Goal: Use online tool/utility: Utilize a website feature to perform a specific function

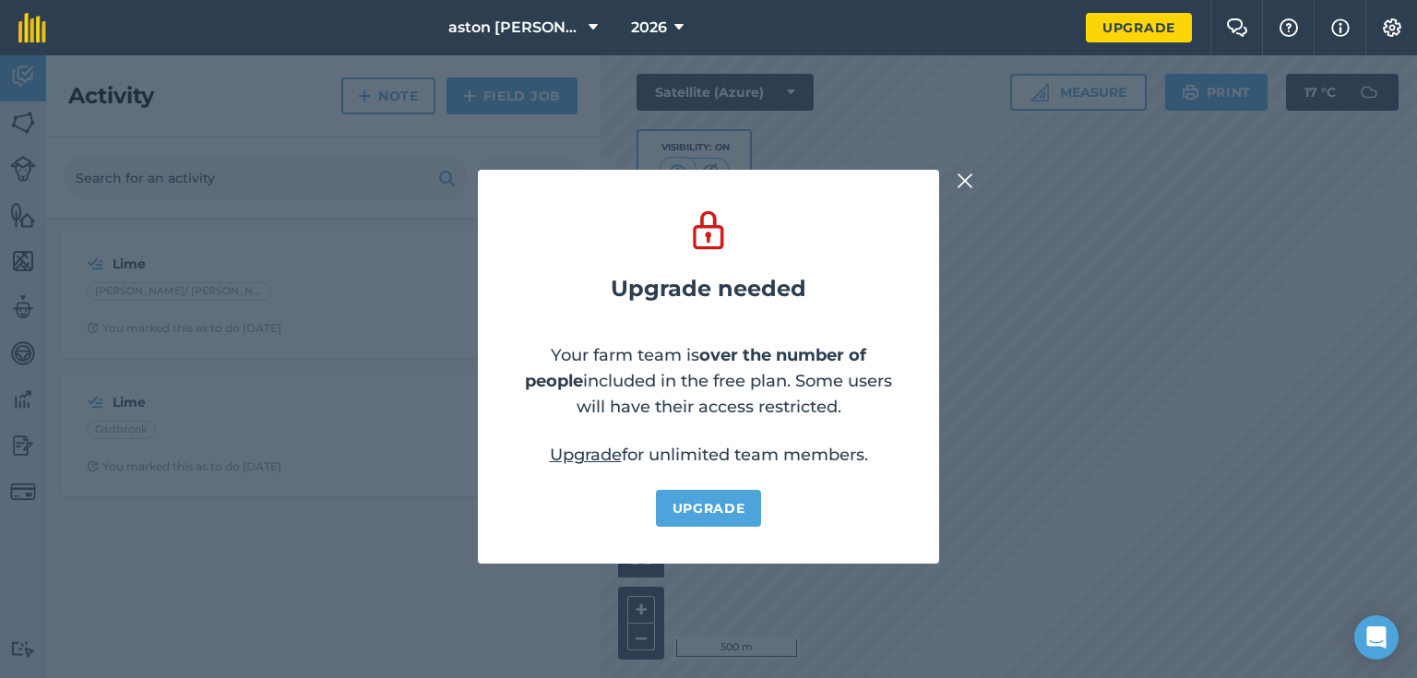
click at [959, 180] on img at bounding box center [965, 181] width 17 height 22
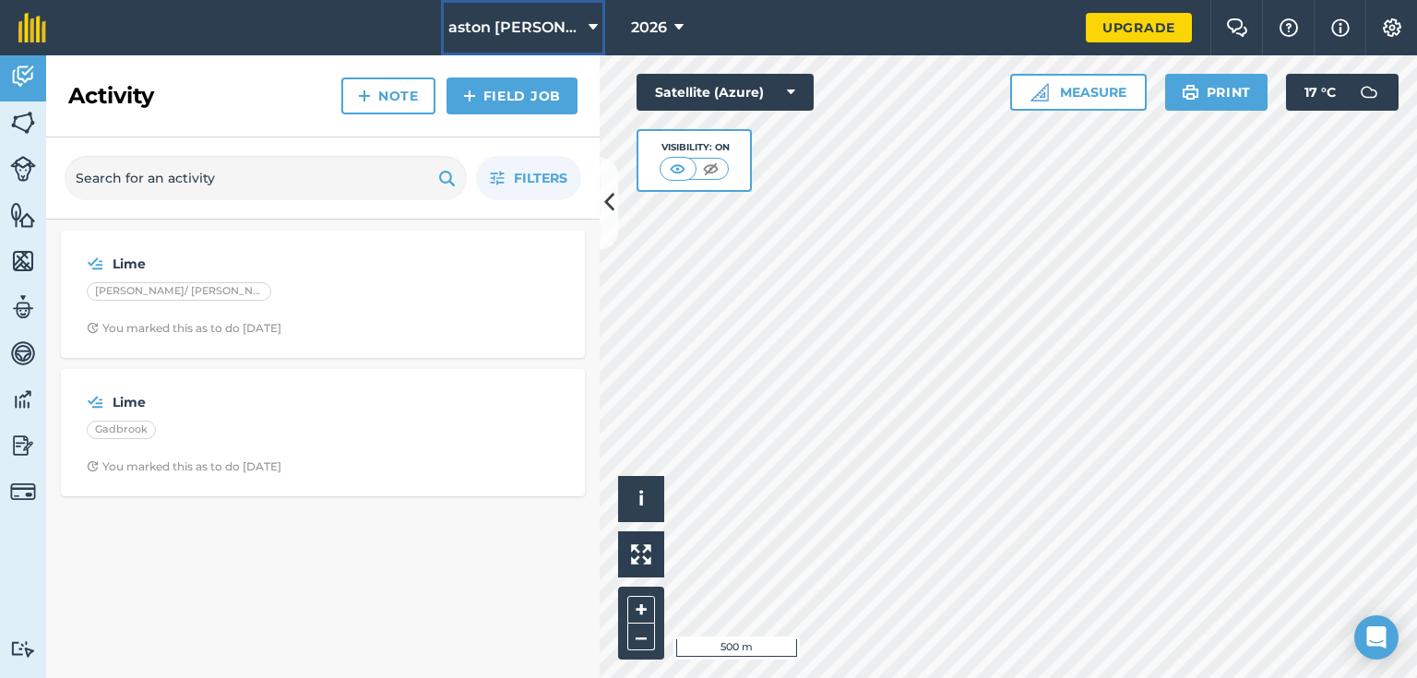
click at [589, 29] on icon at bounding box center [593, 28] width 9 height 22
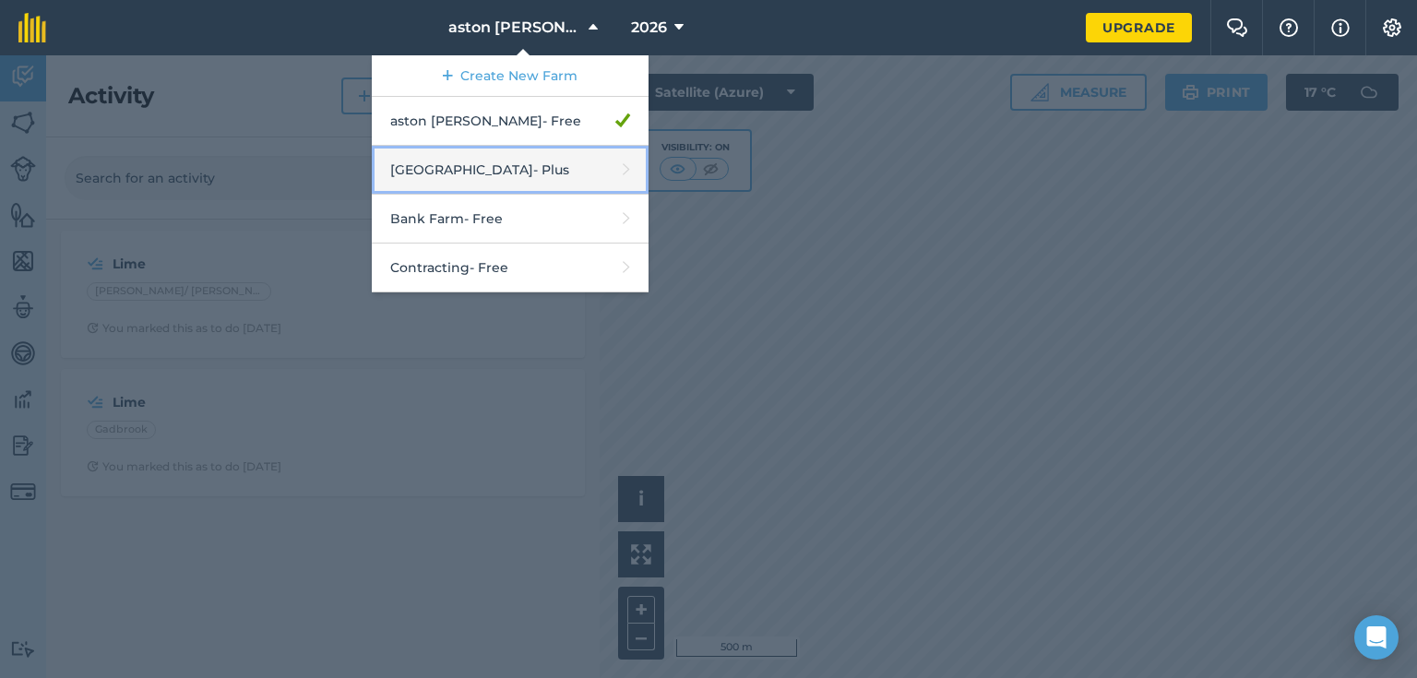
click at [495, 170] on link "Aston Hall Farm - Plus" at bounding box center [510, 170] width 277 height 49
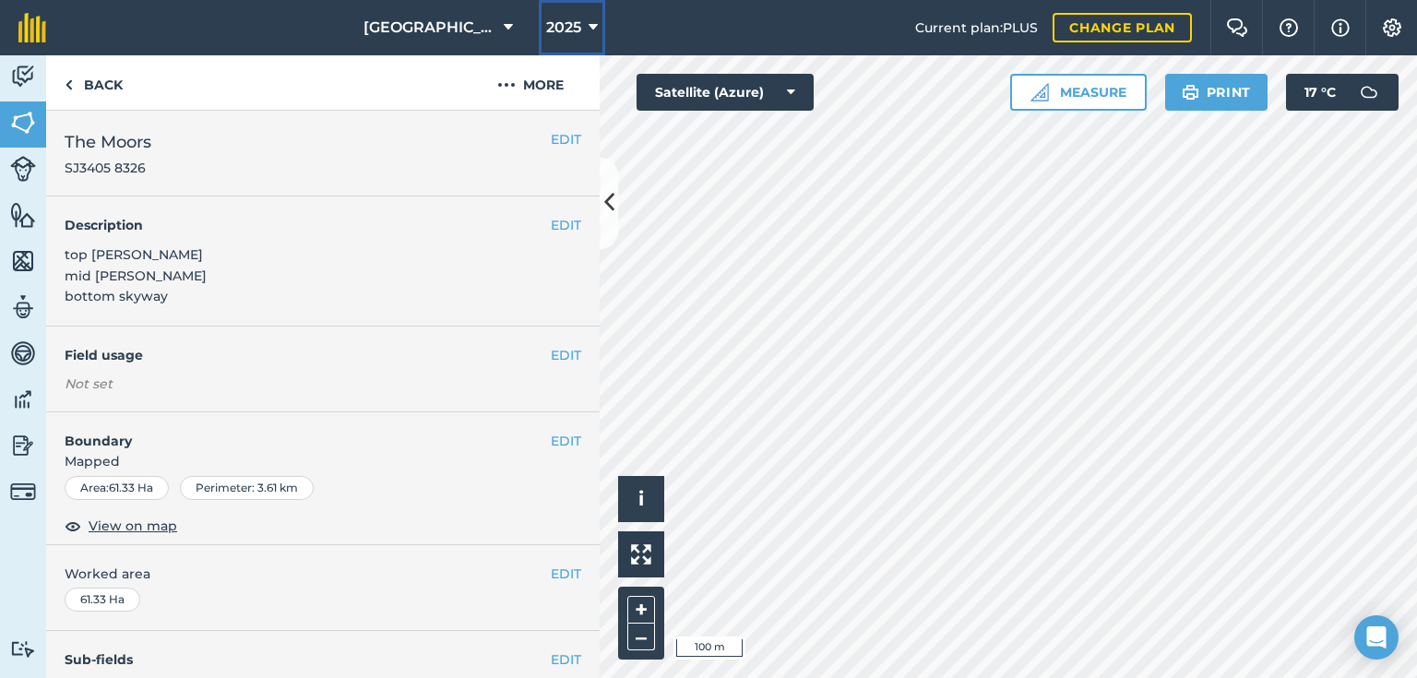
click at [589, 25] on icon at bounding box center [593, 28] width 9 height 22
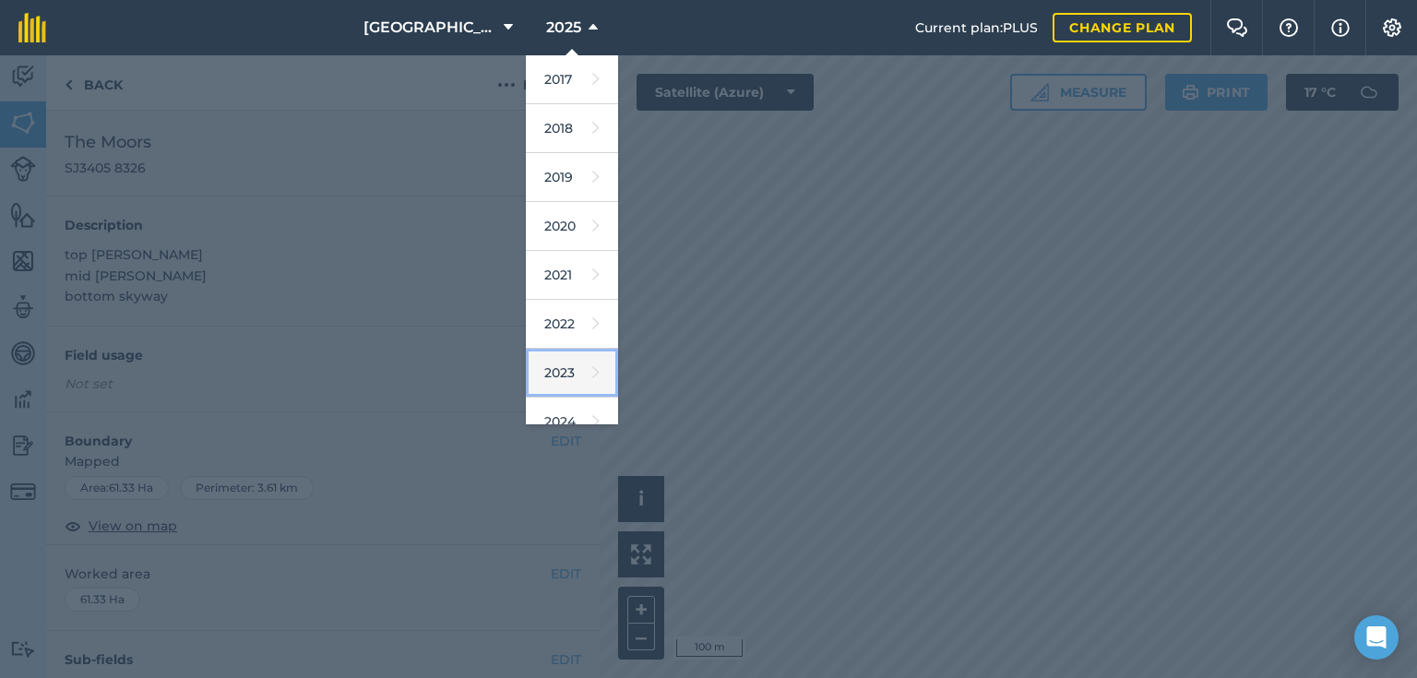
click at [570, 363] on link "2023" at bounding box center [572, 373] width 92 height 49
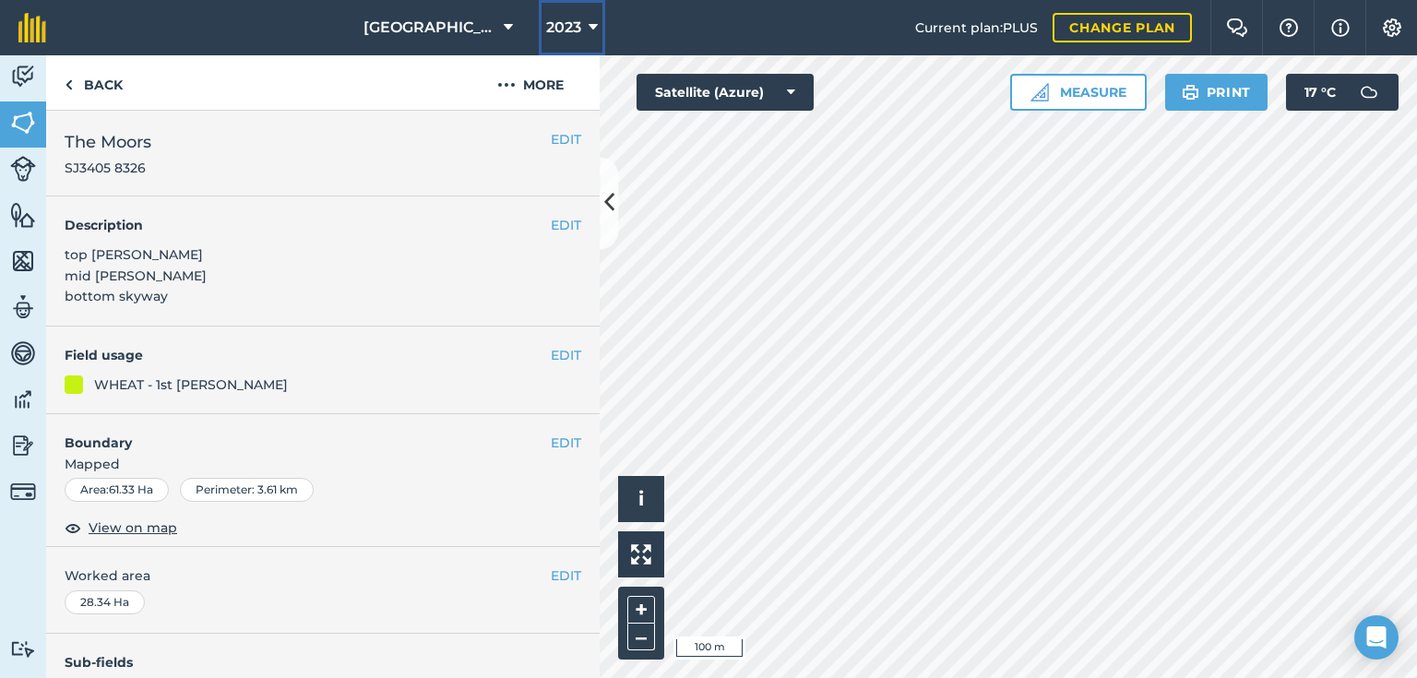
click at [589, 30] on icon at bounding box center [593, 28] width 9 height 22
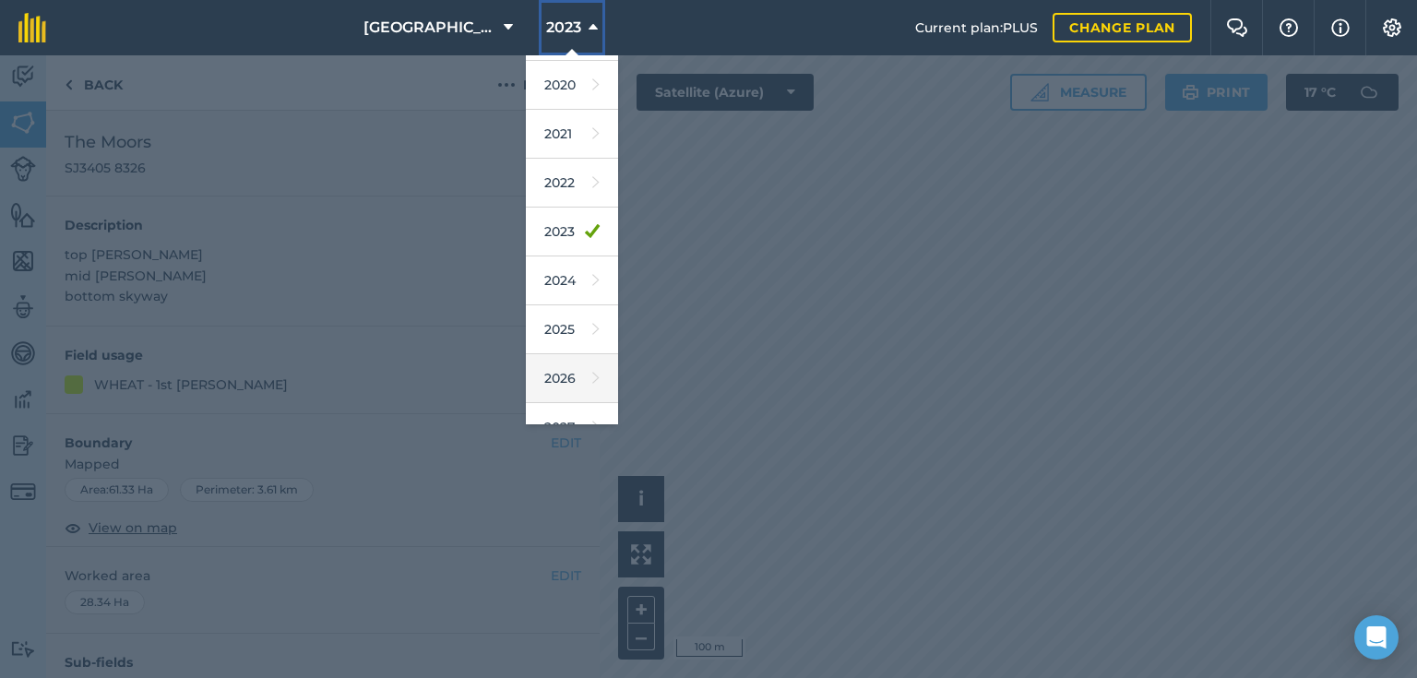
scroll to position [148, 0]
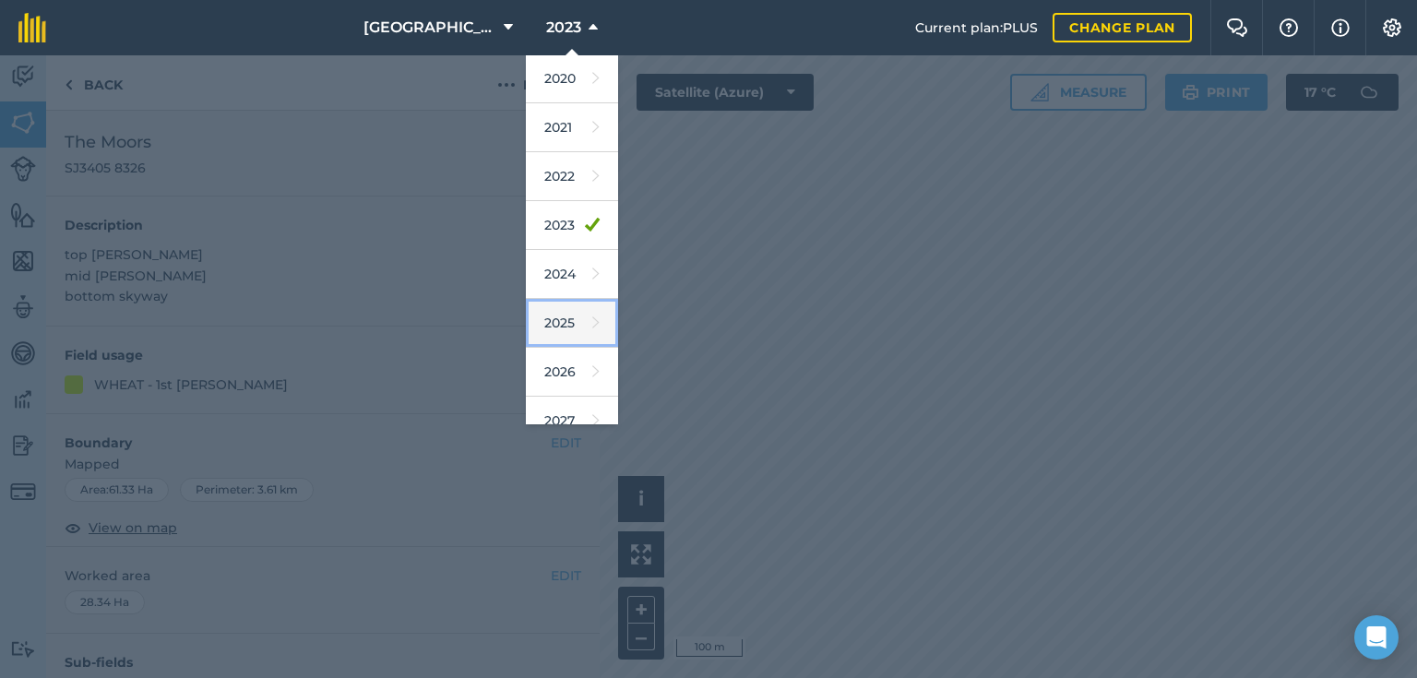
click at [561, 323] on link "2025" at bounding box center [572, 323] width 92 height 49
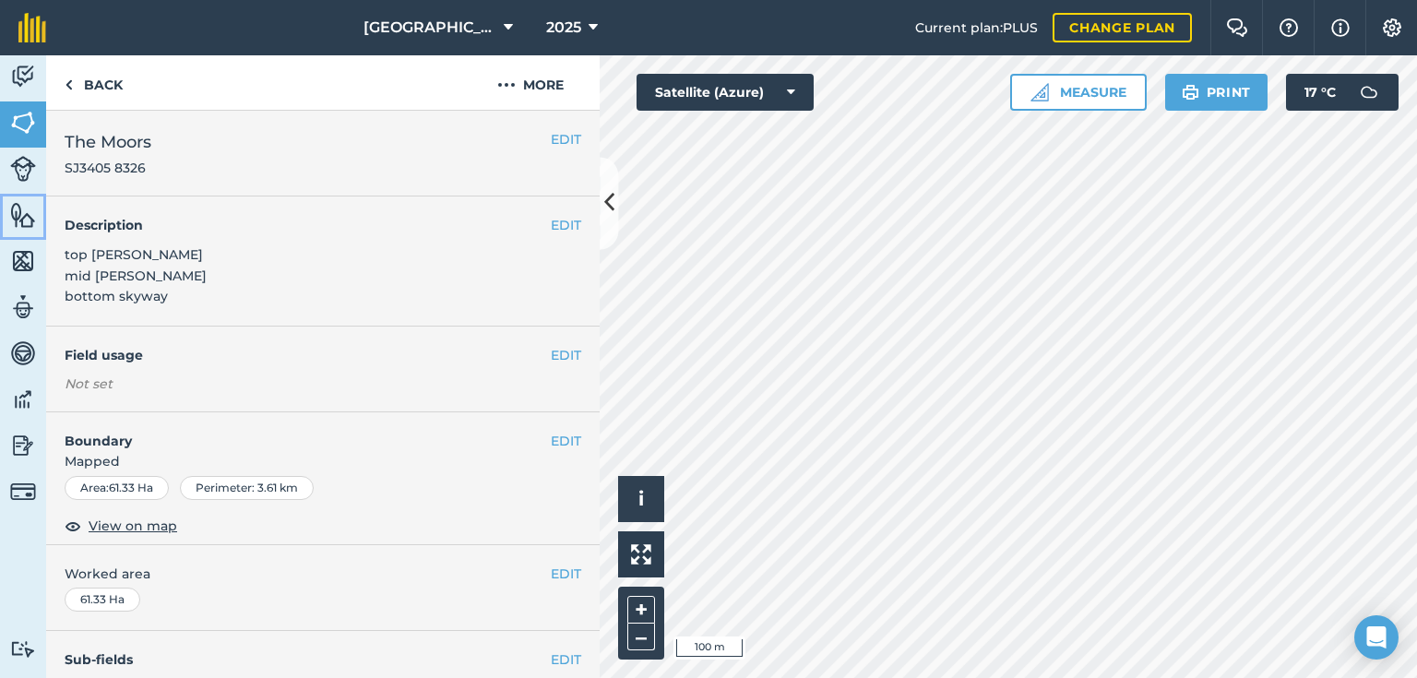
click at [17, 203] on img at bounding box center [23, 215] width 26 height 28
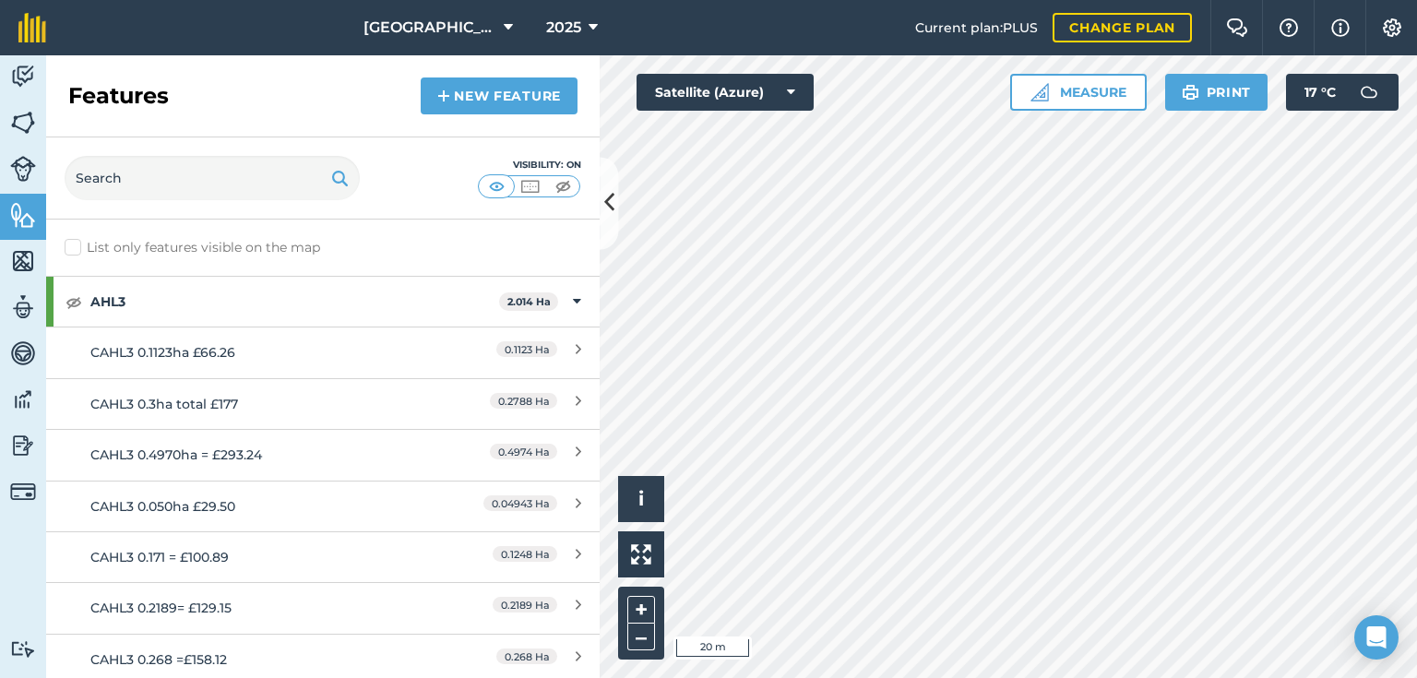
click at [538, 0] on html "[GEOGRAPHIC_DATA] 2025 Current plan : PLUS Change plan Farm Chat Help Info Sett…" at bounding box center [708, 339] width 1417 height 678
click at [589, 26] on icon at bounding box center [593, 28] width 9 height 22
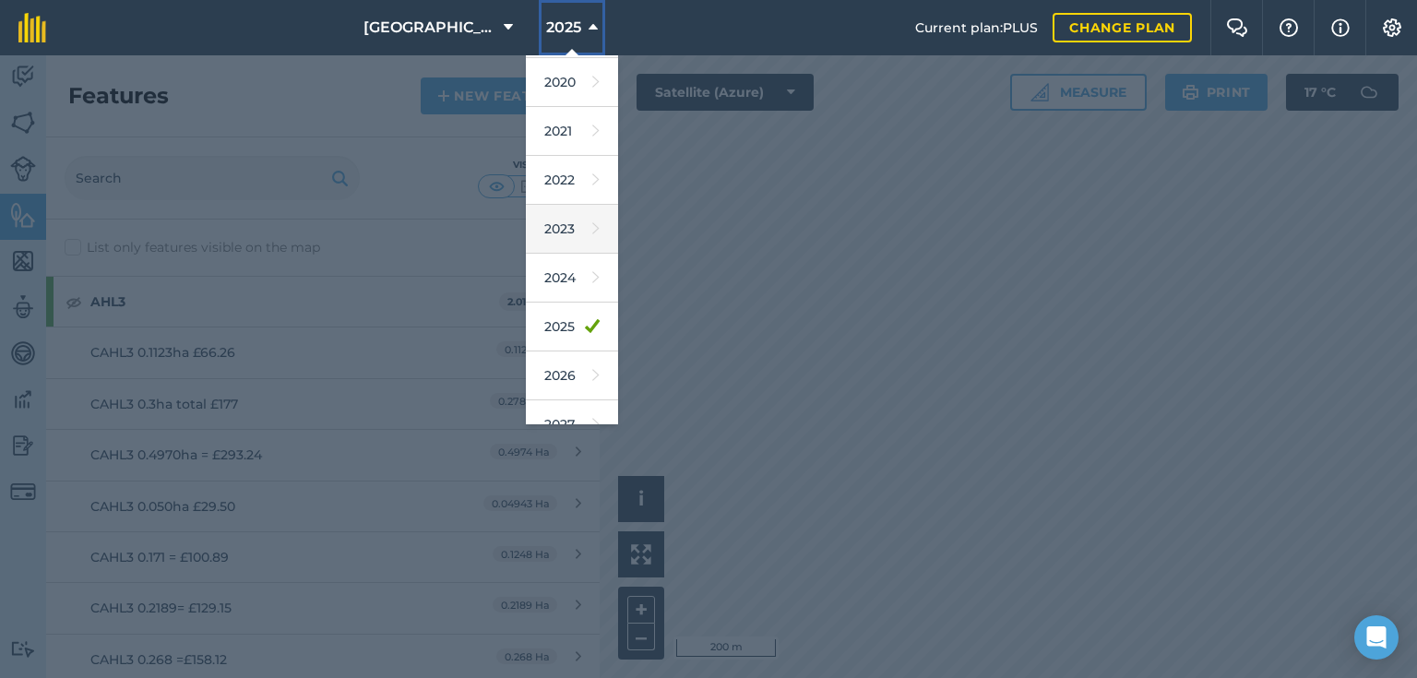
scroll to position [148, 0]
click at [592, 376] on icon at bounding box center [595, 372] width 7 height 26
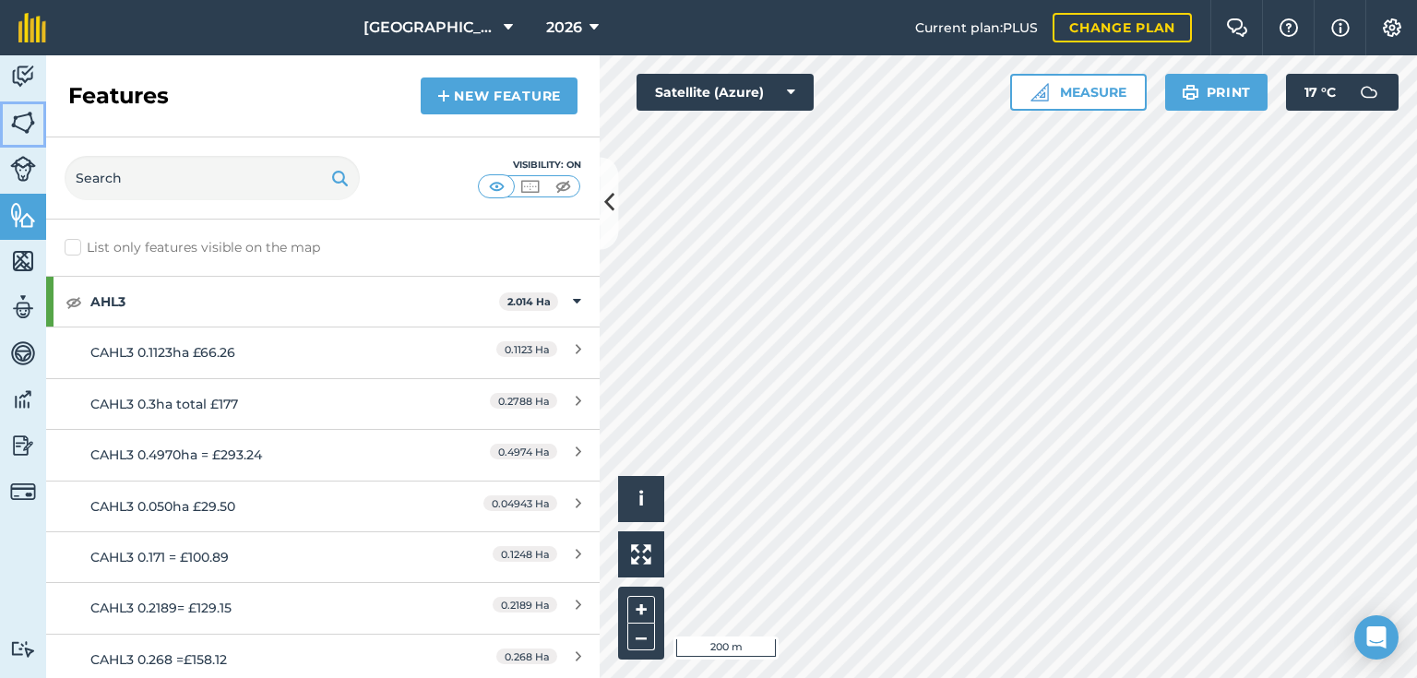
click at [21, 118] on img at bounding box center [23, 123] width 26 height 28
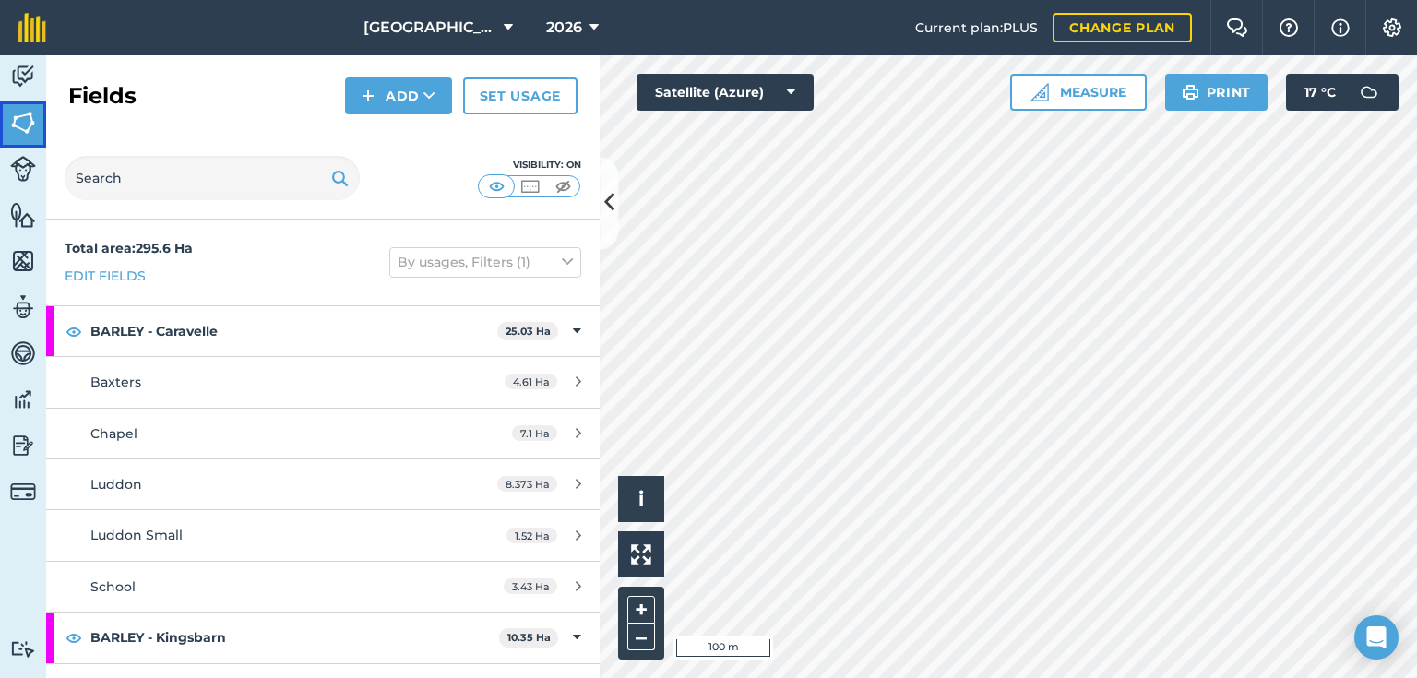
click at [20, 118] on img at bounding box center [23, 123] width 26 height 28
click at [605, 205] on icon at bounding box center [609, 203] width 10 height 32
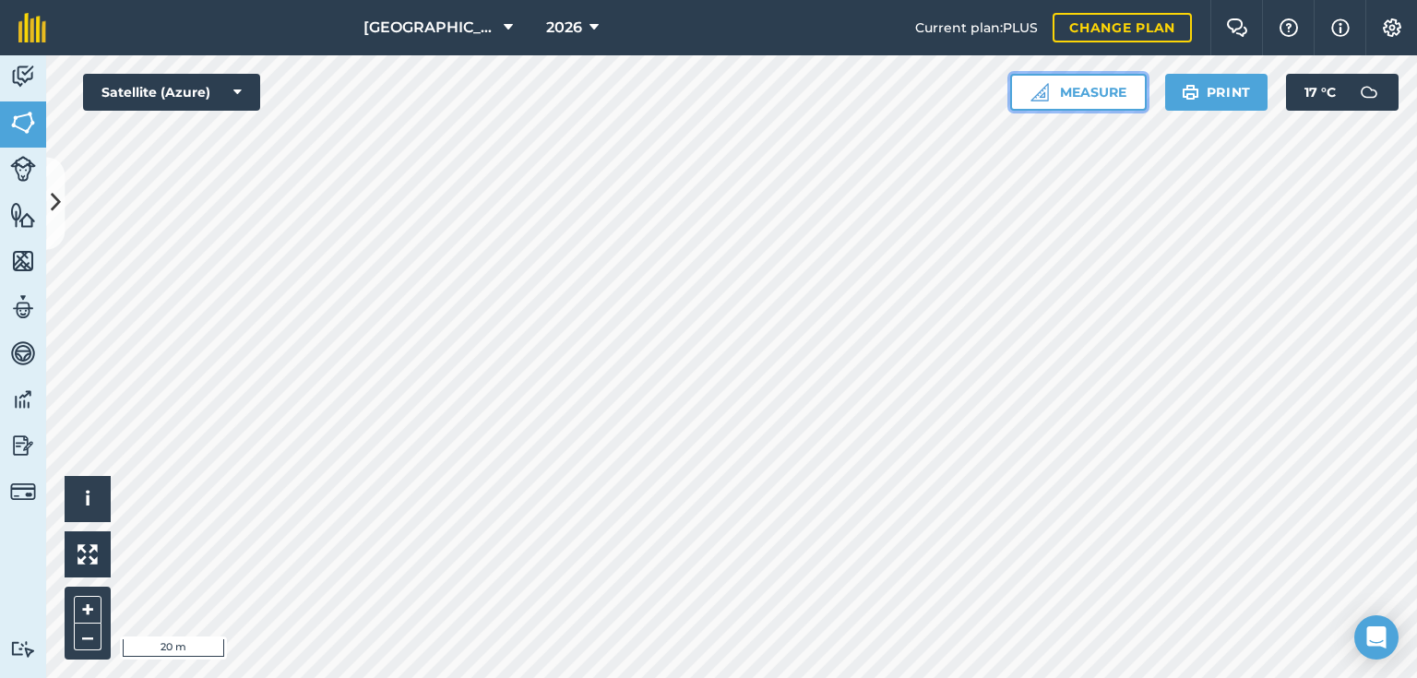
click at [1103, 88] on button "Measure" at bounding box center [1078, 92] width 137 height 37
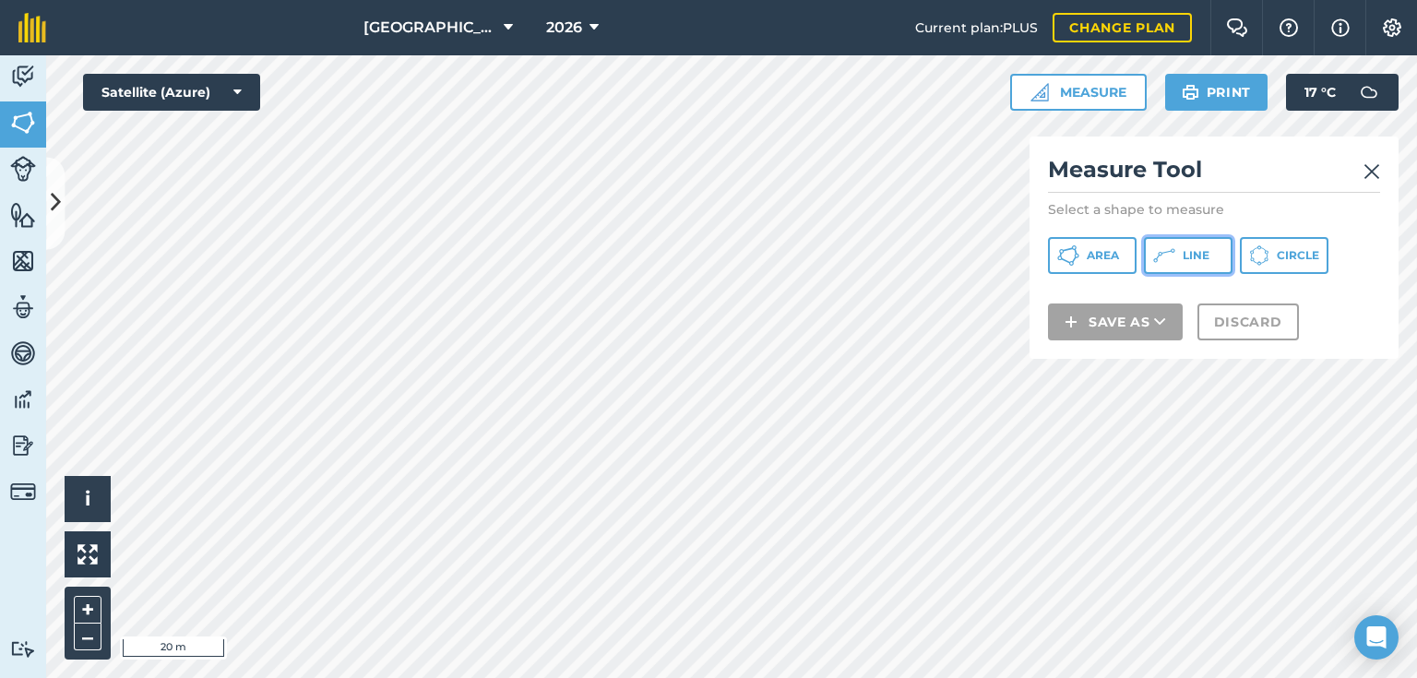
click at [1194, 256] on span "Line" at bounding box center [1196, 255] width 27 height 15
click at [1376, 165] on img at bounding box center [1372, 172] width 17 height 22
